Goal: Information Seeking & Learning: Understand process/instructions

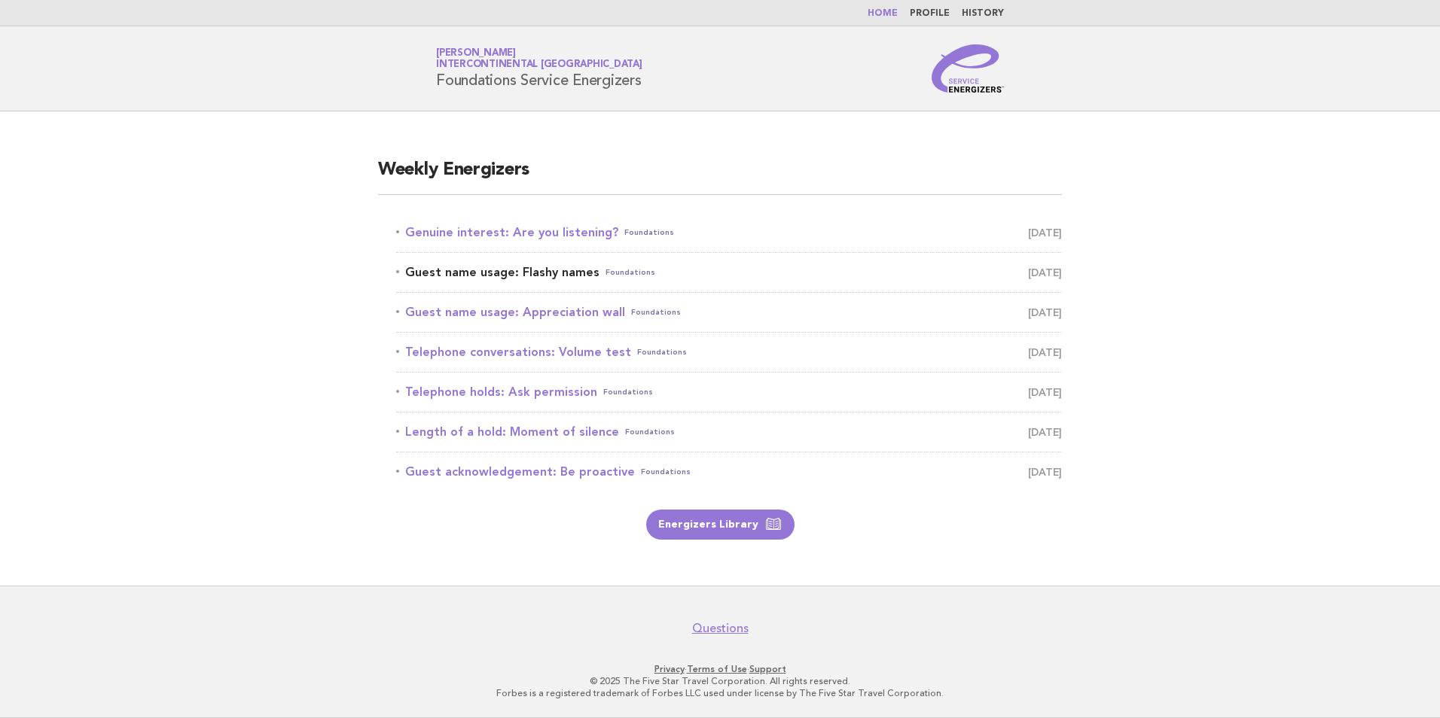
click at [498, 271] on link "Guest name usage: Flashy names Foundations [DATE]" at bounding box center [729, 272] width 666 height 21
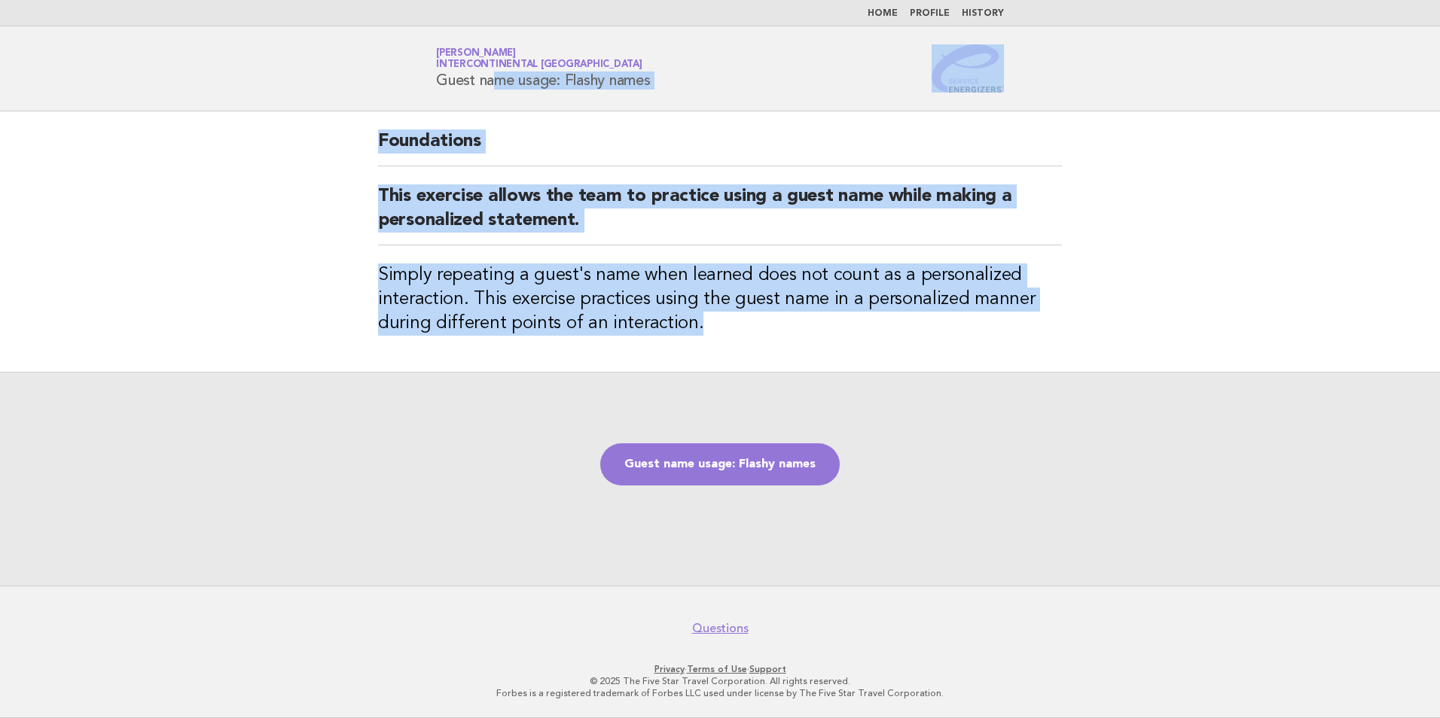
drag, startPoint x: 712, startPoint y: 324, endPoint x: 393, endPoint y: 85, distance: 398.6
click at [393, 85] on body "Home Profile History Service Energizers [PERSON_NAME] InterContinental [GEOGRAP…" at bounding box center [720, 359] width 1440 height 718
copy body "Guest name usage: Flashy names Foundations This exercise allows the team to pra…"
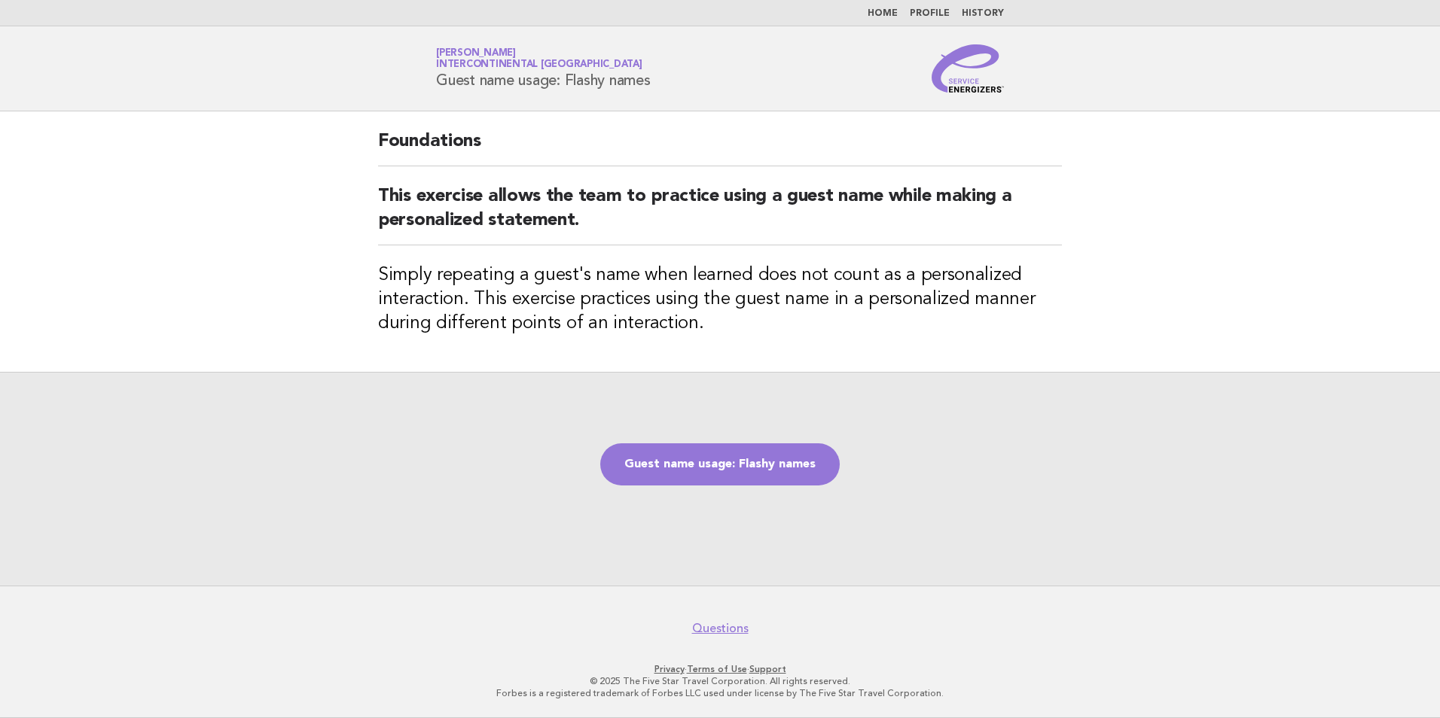
click at [961, 462] on div "Guest name usage: Flashy names" at bounding box center [720, 479] width 1440 height 214
click at [767, 462] on link "Guest name usage: Flashy names" at bounding box center [719, 464] width 239 height 42
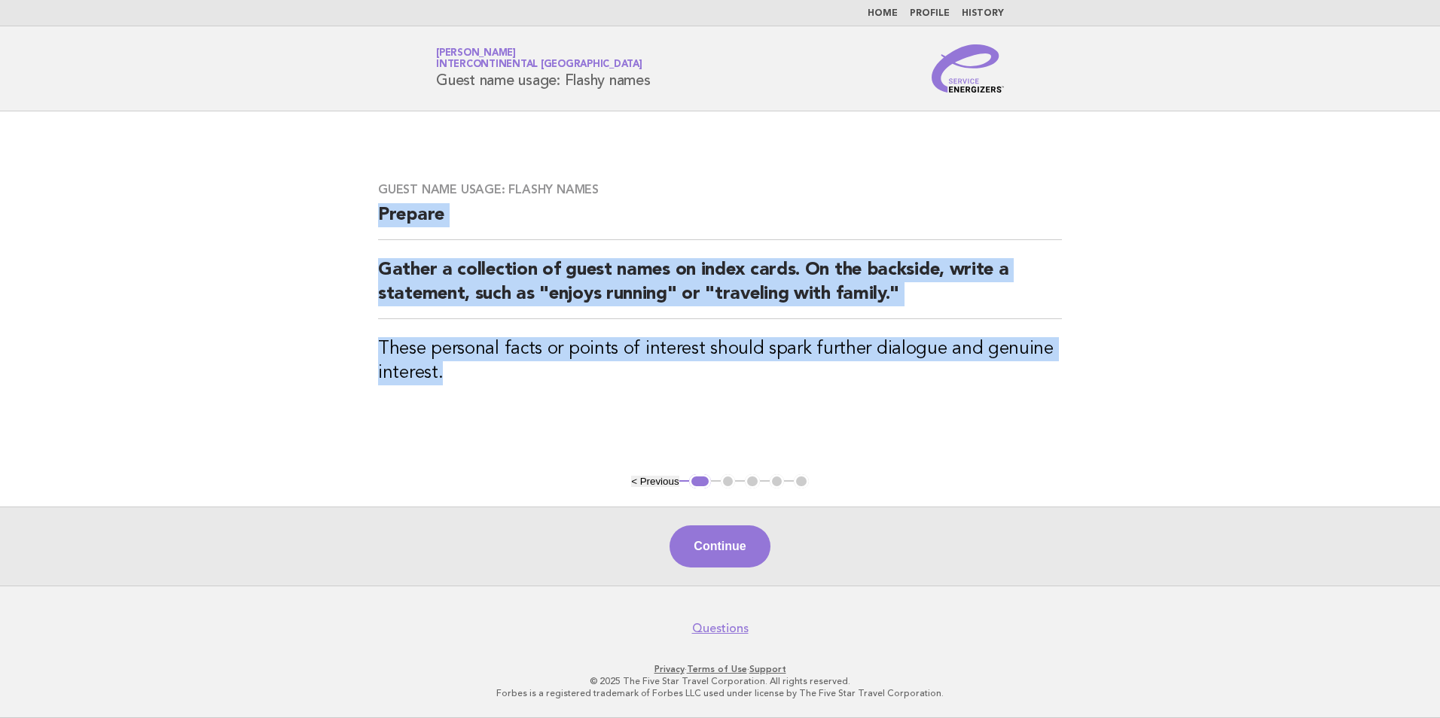
drag, startPoint x: 454, startPoint y: 382, endPoint x: 346, endPoint y: 217, distance: 198.0
click at [346, 217] on main "Guest name usage: Flashy names Prepare Gather a collection of guest names on in…" at bounding box center [720, 348] width 1440 height 474
click at [736, 538] on button "Continue" at bounding box center [719, 547] width 100 height 42
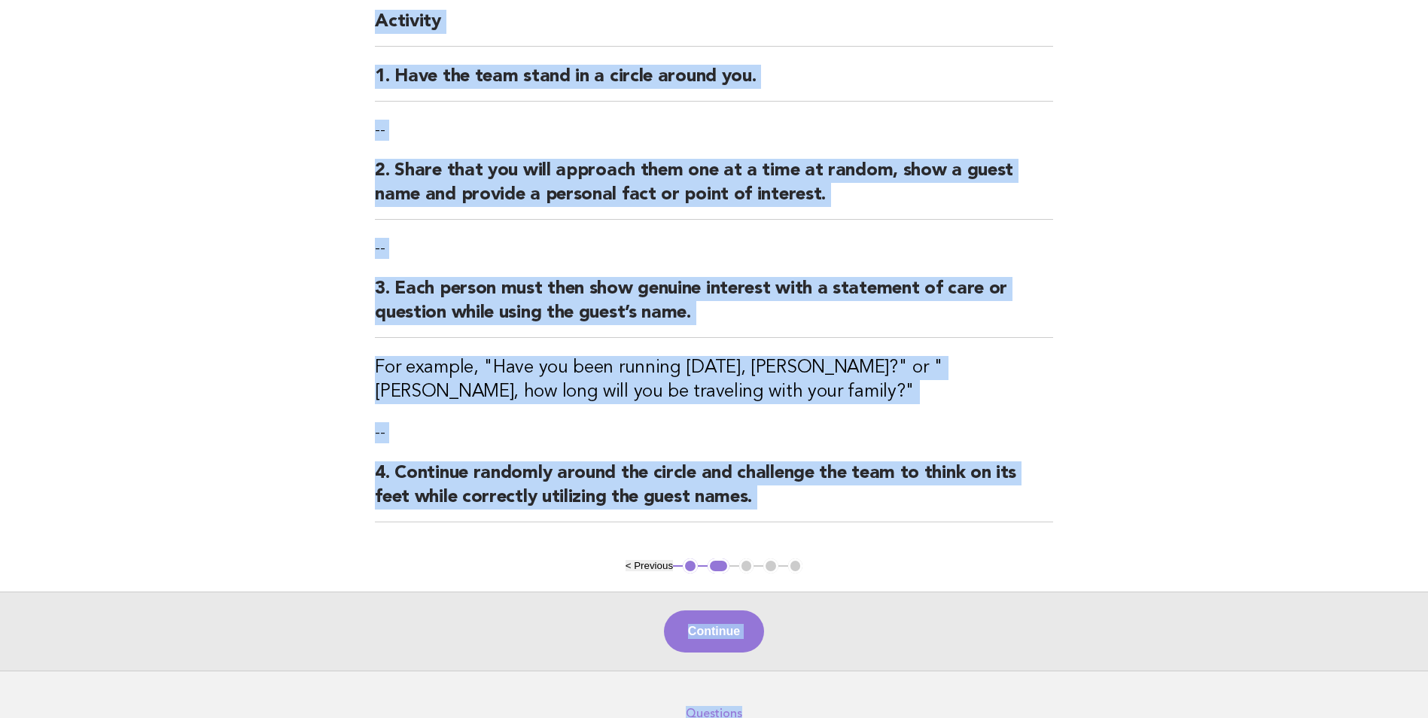
scroll to position [225, 0]
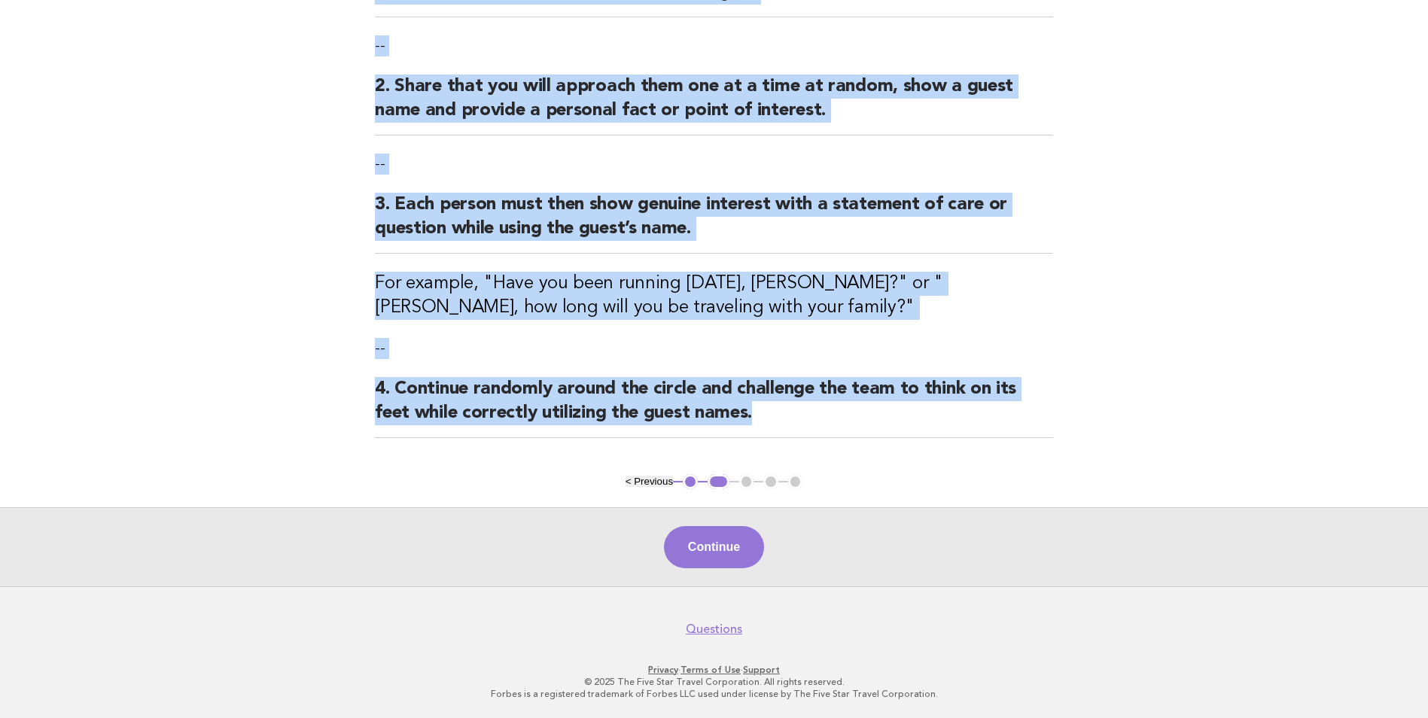
drag, startPoint x: 371, startPoint y: 154, endPoint x: 824, endPoint y: 457, distance: 545.5
click at [824, 457] on div "Guest name usage: Flashy names Activity 1. Have the team stand in a circle arou…" at bounding box center [714, 180] width 715 height 588
copy div "Activity 1. Have the team stand in a circle around you. -- 2. Share that you wi…"
click at [718, 530] on button "Continue" at bounding box center [714, 547] width 100 height 42
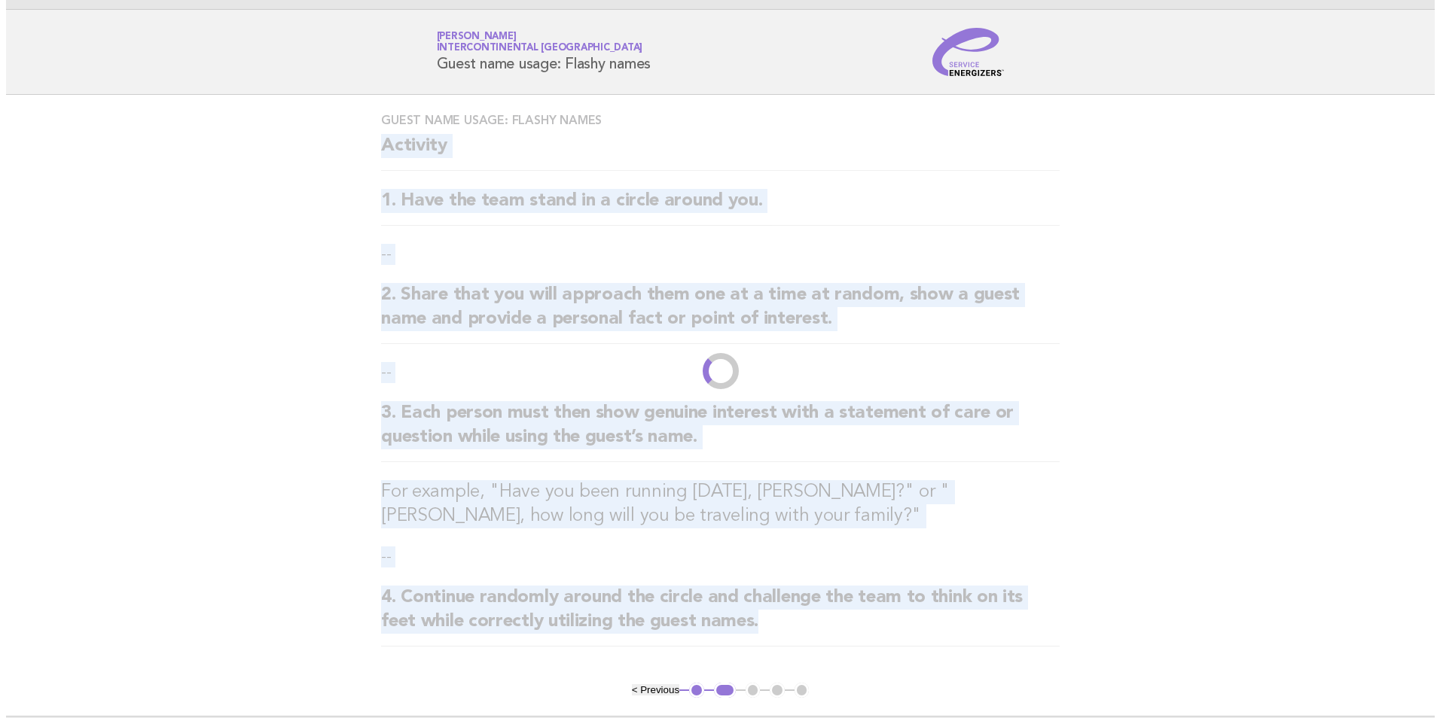
scroll to position [0, 0]
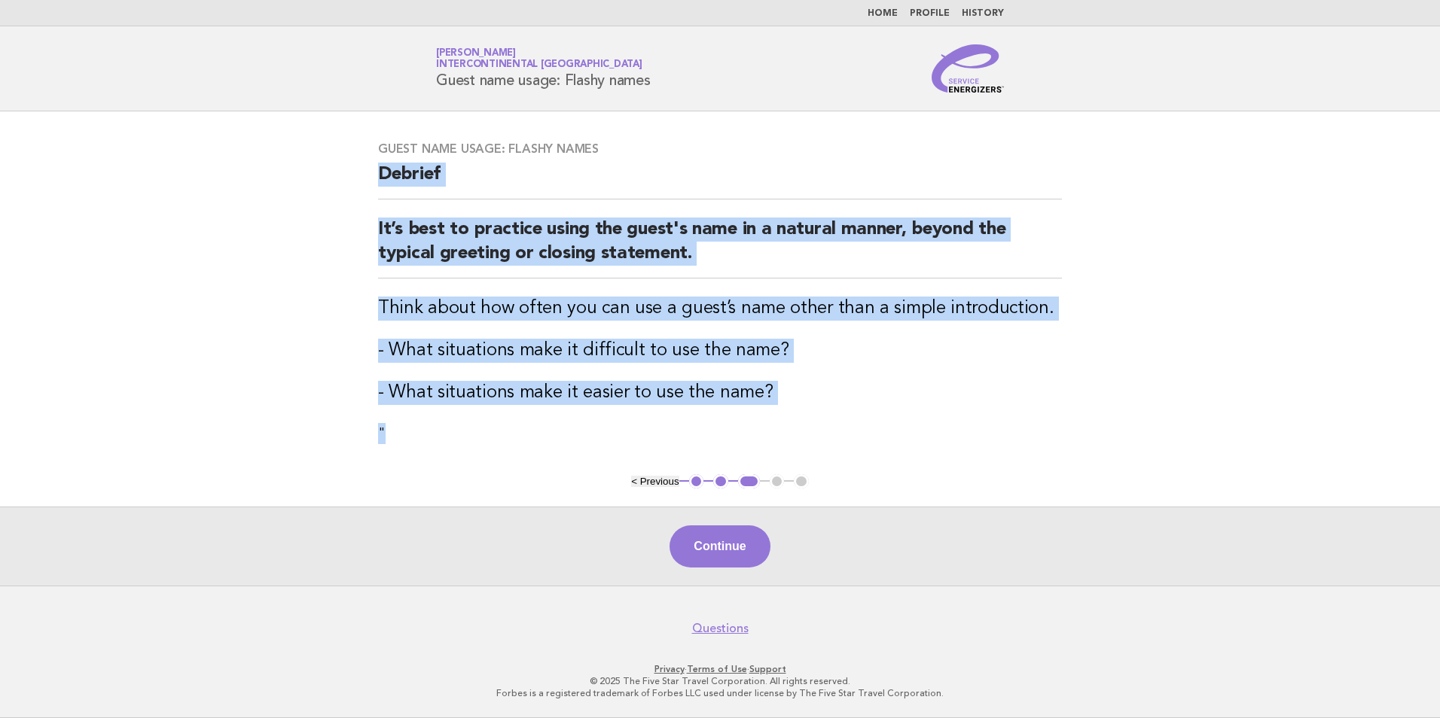
drag, startPoint x: 789, startPoint y: 413, endPoint x: 366, endPoint y: 174, distance: 486.2
click at [366, 174] on div "Guest name usage: Flashy names Debrief It’s best to practice using the guest's …" at bounding box center [720, 292] width 720 height 339
copy div "Debrief It’s best to practice using the guest's name in a natural manner, beyon…"
click at [738, 557] on button "Continue" at bounding box center [719, 547] width 100 height 42
